Goal: Navigation & Orientation: Find specific page/section

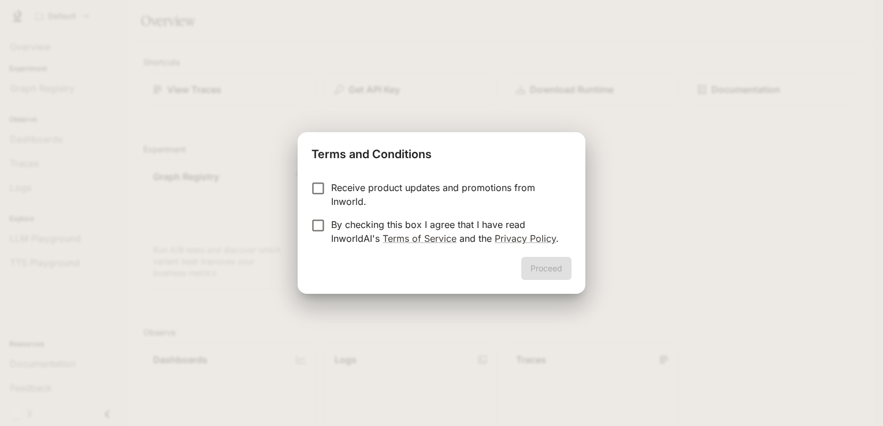
click at [348, 190] on p "Receive product updates and promotions from Inworld." at bounding box center [446, 195] width 231 height 28
click at [346, 228] on p "By checking this box I agree that I have read InworldAI's Terms of Service and …" at bounding box center [446, 232] width 231 height 28
click at [534, 266] on button "Proceed" at bounding box center [546, 268] width 50 height 23
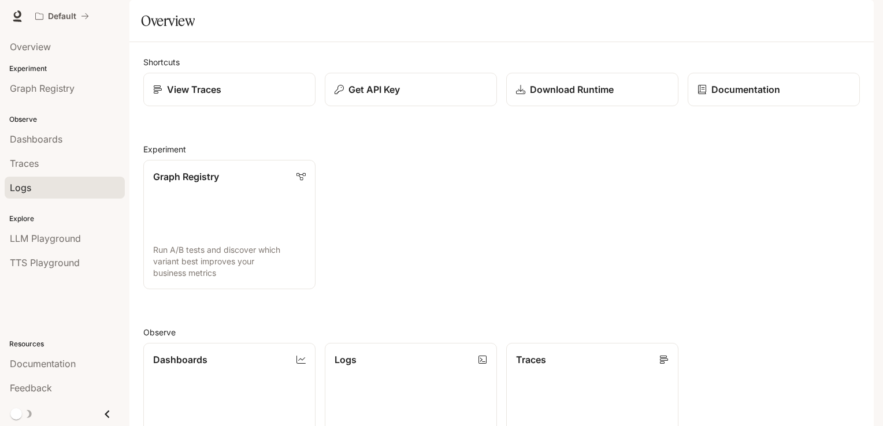
click at [75, 190] on div "Logs" at bounding box center [65, 188] width 110 height 14
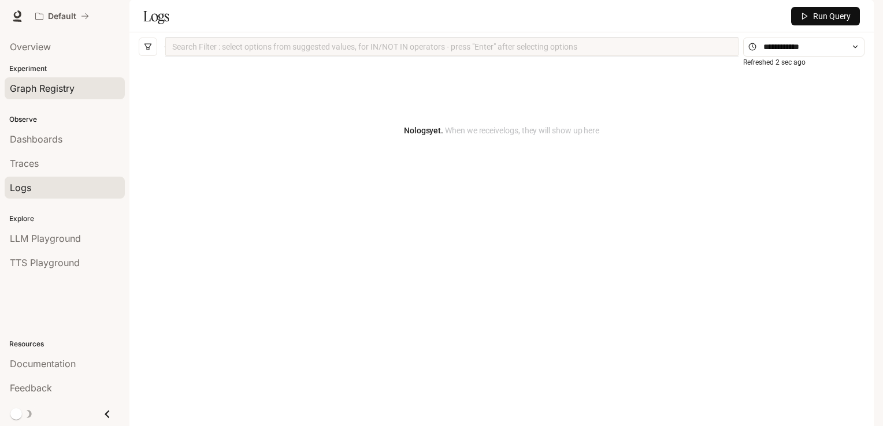
click at [69, 87] on span "Graph Registry" at bounding box center [42, 88] width 65 height 14
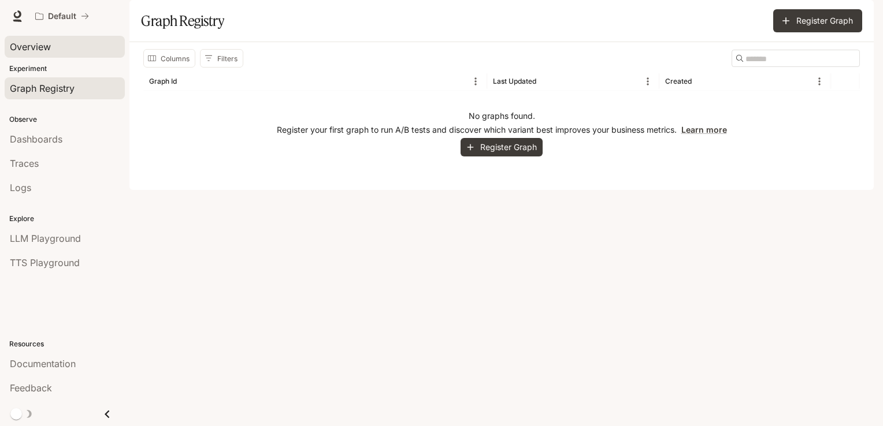
click at [55, 53] on div "Overview" at bounding box center [65, 47] width 110 height 14
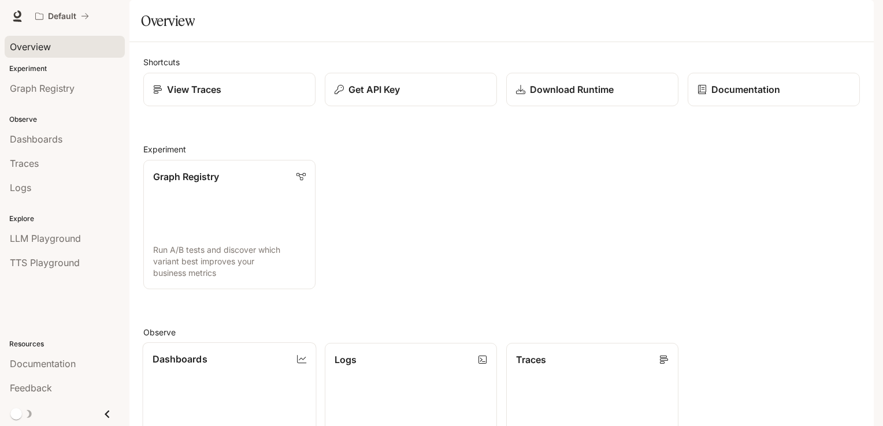
scroll to position [231, 0]
